Goal: Transaction & Acquisition: Obtain resource

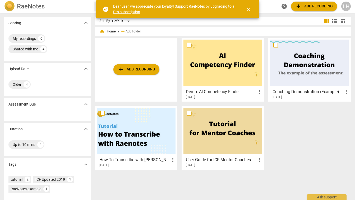
click at [223, 134] on div at bounding box center [222, 131] width 79 height 47
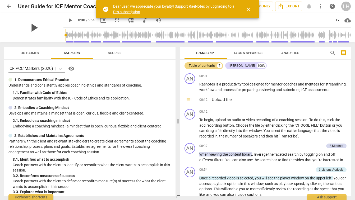
click at [29, 27] on span "play_arrow" at bounding box center [34, 28] width 14 height 14
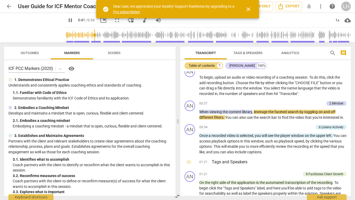
scroll to position [50, 0]
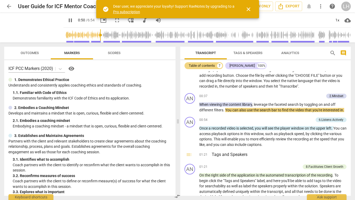
click at [248, 10] on span "close" at bounding box center [248, 9] width 6 height 6
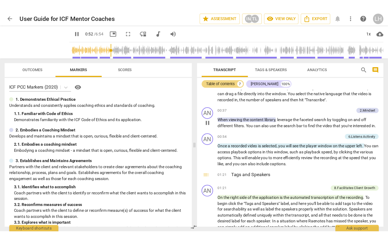
scroll to position [56, 0]
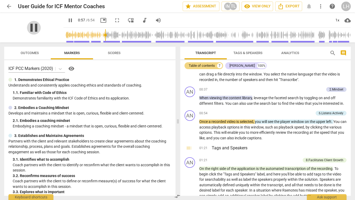
click at [31, 29] on span "pause" at bounding box center [34, 28] width 14 height 14
click at [43, 24] on div "play_arrow" at bounding box center [33, 28] width 59 height 30
click at [50, 18] on div "play_arrow" at bounding box center [33, 28] width 59 height 30
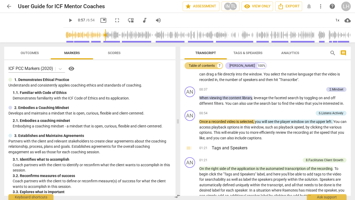
click at [114, 20] on span "fullscreen" at bounding box center [117, 20] width 6 height 6
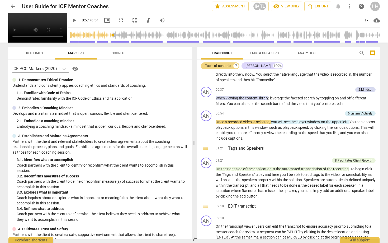
scroll to position [51, 0]
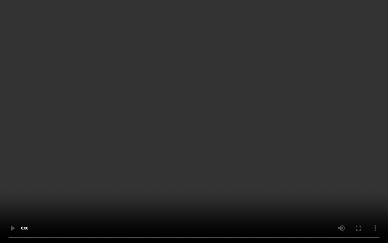
type input "61"
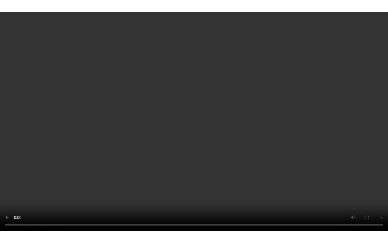
scroll to position [233, 0]
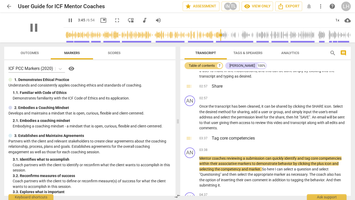
click at [13, 25] on div "pause" at bounding box center [33, 28] width 59 height 30
click at [114, 20] on span "fullscreen" at bounding box center [117, 20] width 6 height 6
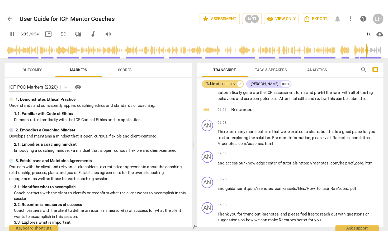
scroll to position [507, 0]
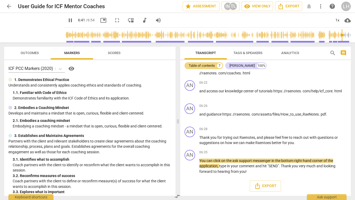
click at [114, 21] on span "fullscreen" at bounding box center [117, 20] width 6 height 6
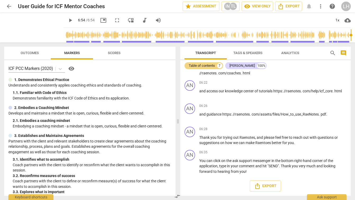
type input "414"
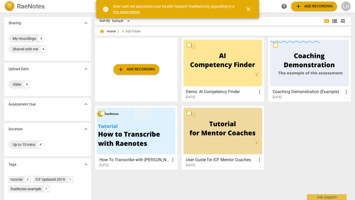
click at [249, 9] on span "close" at bounding box center [248, 9] width 6 height 6
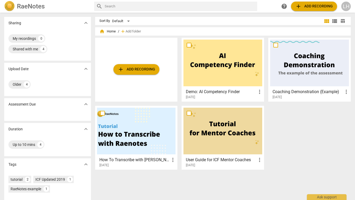
click at [313, 6] on span "add Add recording" at bounding box center [313, 6] width 37 height 6
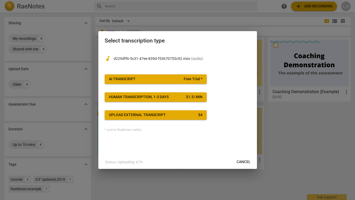
click at [151, 80] on span "AI Transcript Free Trial *" at bounding box center [155, 79] width 93 height 5
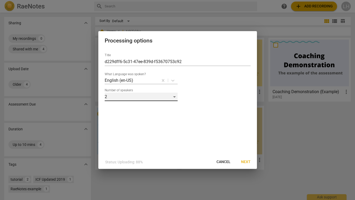
click at [173, 96] on div "2" at bounding box center [141, 97] width 73 height 8
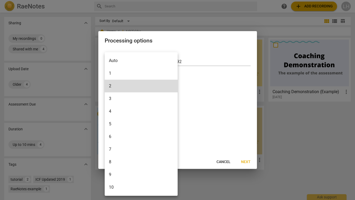
click at [111, 74] on li "1" at bounding box center [141, 73] width 73 height 13
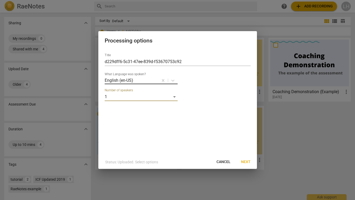
click at [140, 80] on div at bounding box center [146, 80] width 24 height 6
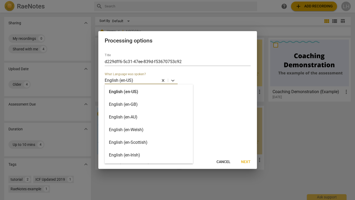
click at [129, 104] on div "English (en-GB)" at bounding box center [149, 104] width 88 height 13
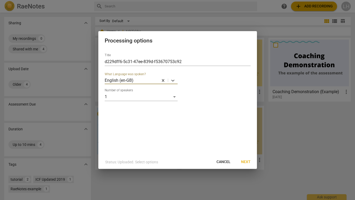
click at [227, 106] on div "Title d229dff6-5c31-47ee-839d-f53670753c92 option English (en-GB), selected. Wh…" at bounding box center [177, 102] width 158 height 106
click at [246, 162] on span "Next" at bounding box center [246, 161] width 10 height 5
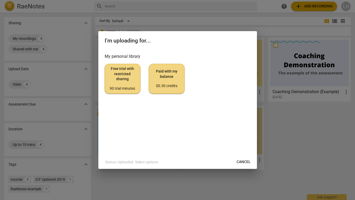
click at [122, 79] on span "Free trial with restricted sharing 90 trial minutes" at bounding box center [122, 78] width 27 height 25
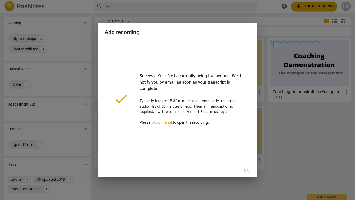
click at [246, 170] on span "Ok" at bounding box center [246, 170] width 8 height 5
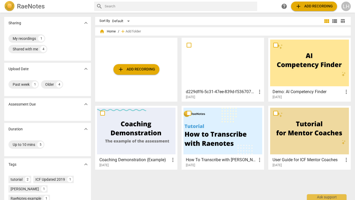
click at [223, 65] on div at bounding box center [222, 63] width 79 height 47
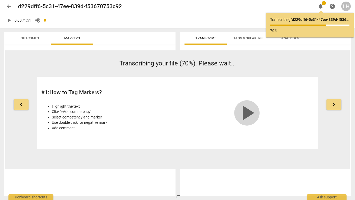
click at [244, 110] on span "play_arrow" at bounding box center [246, 112] width 25 height 25
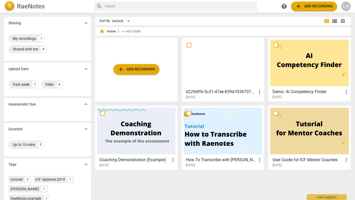
click at [216, 59] on div at bounding box center [222, 63] width 79 height 47
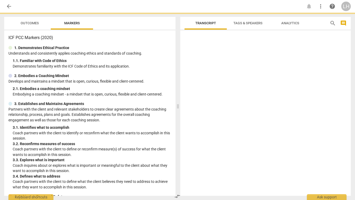
click at [216, 59] on div at bounding box center [265, 113] width 171 height 163
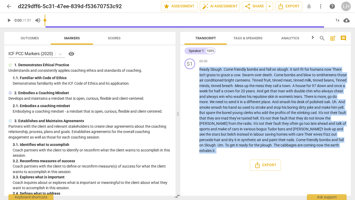
click at [10, 19] on span "play_arrow" at bounding box center [9, 20] width 6 height 6
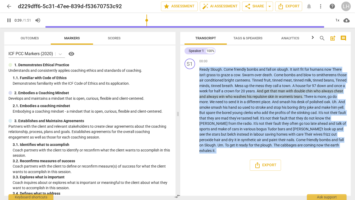
click at [11, 20] on span "pause" at bounding box center [9, 20] width 6 height 6
type input "40"
click at [9, 7] on span "arrow_back" at bounding box center [9, 6] width 6 height 6
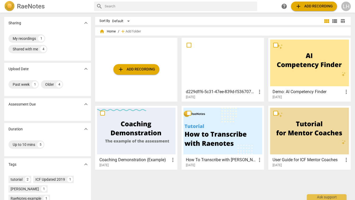
click at [206, 75] on div at bounding box center [222, 63] width 79 height 47
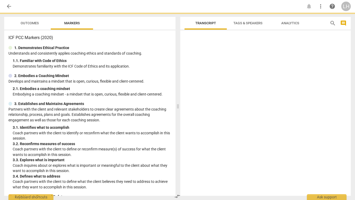
click at [206, 75] on div at bounding box center [265, 113] width 171 height 163
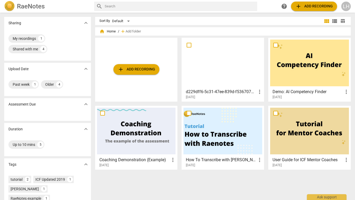
click at [228, 70] on div at bounding box center [222, 63] width 79 height 47
click at [187, 45] on input "checkbox" at bounding box center [188, 45] width 11 height 6
click at [258, 92] on span "more_vert" at bounding box center [259, 92] width 6 height 6
click at [247, 73] on div at bounding box center [177, 100] width 355 height 200
click at [51, 84] on div "Older" at bounding box center [49, 84] width 9 height 5
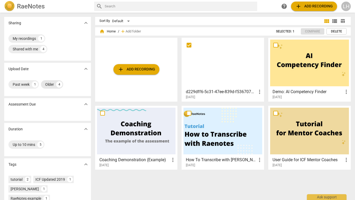
checkbox input "true"
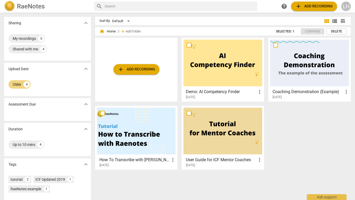
click at [85, 68] on span "expand_more" at bounding box center [86, 69] width 6 height 6
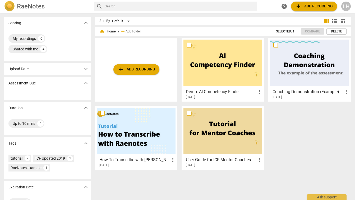
click at [85, 68] on span "expand_more" at bounding box center [86, 69] width 6 height 6
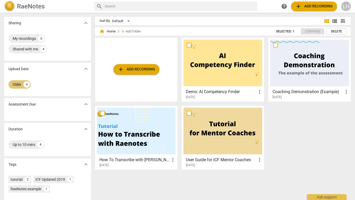
click at [17, 85] on div "Older" at bounding box center [17, 84] width 9 height 5
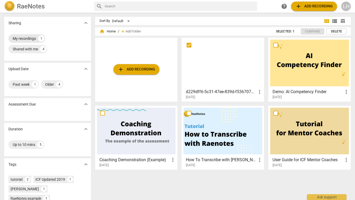
click at [25, 37] on div "My recordings" at bounding box center [24, 38] width 23 height 5
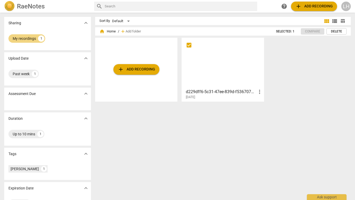
click at [219, 73] on div at bounding box center [222, 63] width 79 height 47
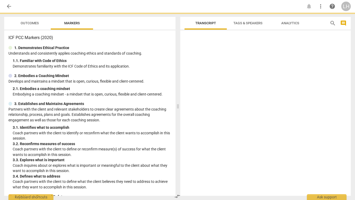
click at [219, 73] on div at bounding box center [265, 113] width 171 height 163
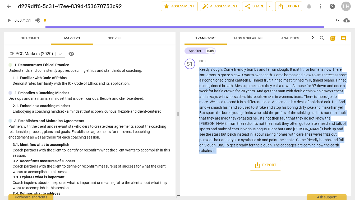
click at [291, 5] on span "Export" at bounding box center [288, 6] width 22 height 6
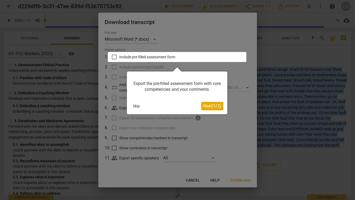
click at [135, 107] on button "Skip" at bounding box center [136, 106] width 11 height 8
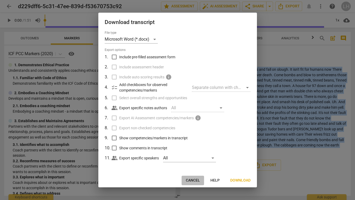
click at [196, 180] on span "Cancel" at bounding box center [193, 180] width 14 height 5
